Goal: Task Accomplishment & Management: Use online tool/utility

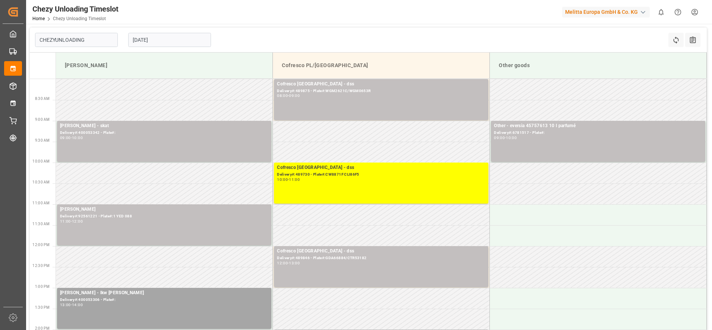
type input "Chezy Unloading"
click at [166, 37] on input "[DATE]" at bounding box center [169, 40] width 83 height 14
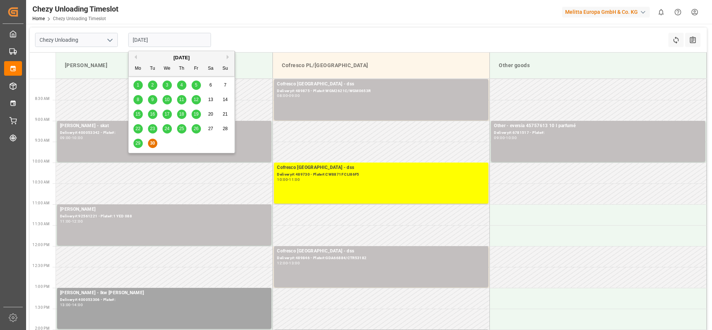
click at [136, 139] on div "29" at bounding box center [137, 143] width 9 height 9
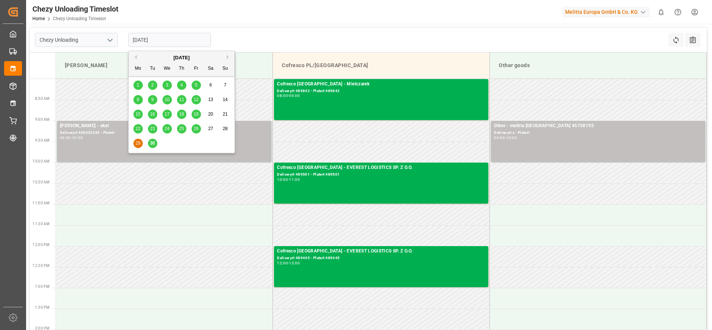
click at [164, 39] on input "[DATE]" at bounding box center [169, 40] width 83 height 14
click at [156, 141] on div "30" at bounding box center [152, 143] width 9 height 9
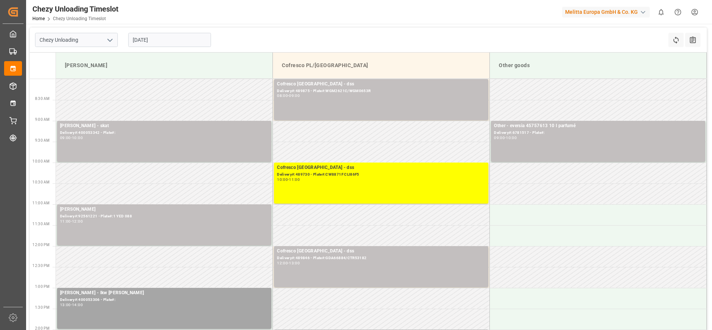
click at [151, 38] on input "[DATE]" at bounding box center [169, 40] width 83 height 14
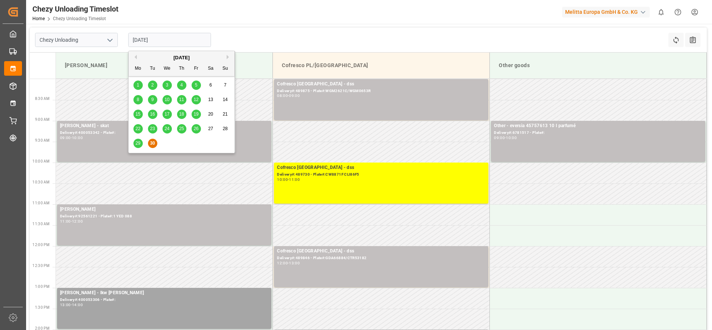
click at [142, 138] on div "29 30 1 2 3 4 5" at bounding box center [182, 143] width 102 height 15
click at [140, 143] on span "29" at bounding box center [137, 142] width 5 height 5
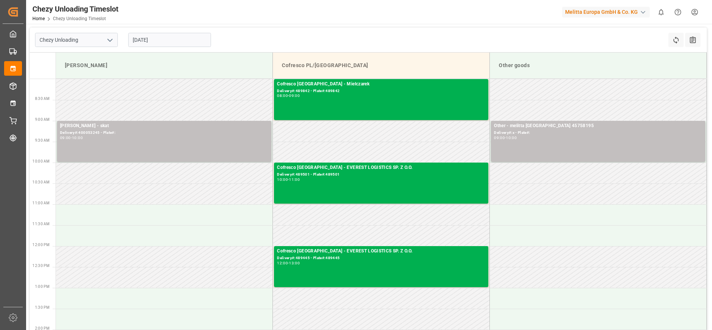
click at [169, 40] on input "[DATE]" at bounding box center [169, 40] width 83 height 14
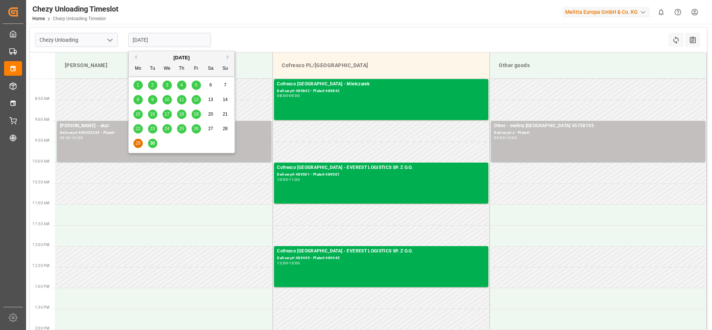
click at [228, 54] on div "[DATE]" at bounding box center [182, 57] width 106 height 7
click at [227, 58] on button "Next Month" at bounding box center [229, 57] width 4 height 4
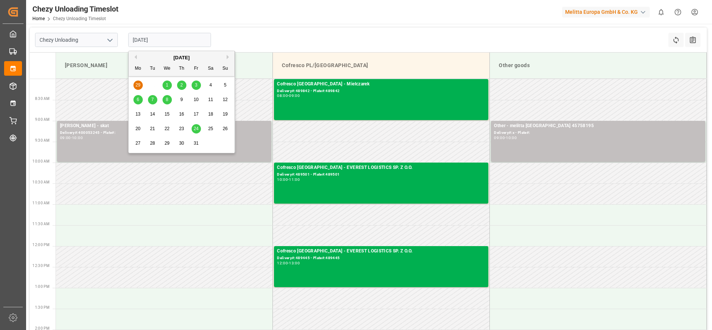
click at [167, 82] on span "1" at bounding box center [167, 84] width 3 height 5
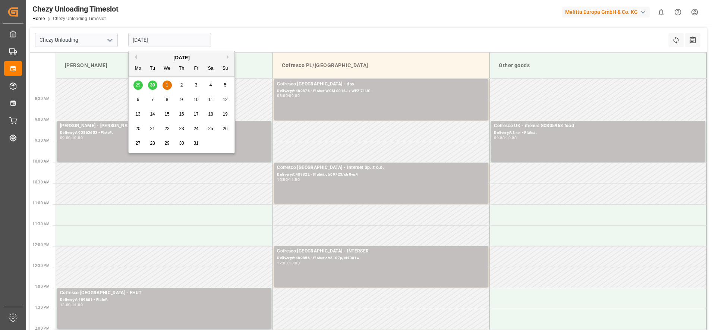
click at [186, 41] on input "[DATE]" at bounding box center [169, 40] width 83 height 14
click at [186, 82] on div "2" at bounding box center [181, 85] width 9 height 9
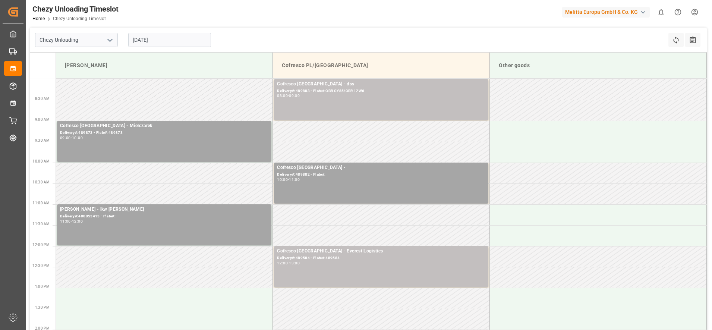
click at [184, 41] on input "[DATE]" at bounding box center [169, 40] width 83 height 14
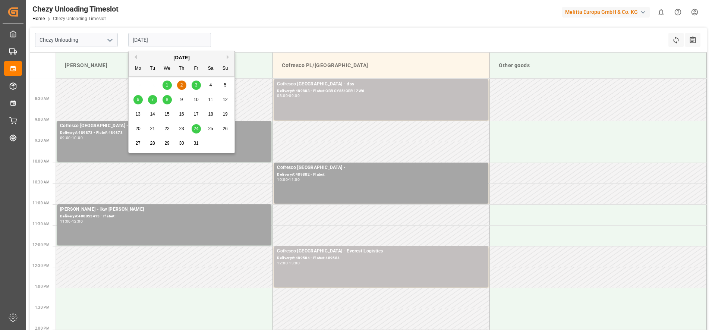
click at [198, 82] on div "3" at bounding box center [196, 85] width 9 height 9
type input "[DATE]"
